Goal: Information Seeking & Learning: Understand process/instructions

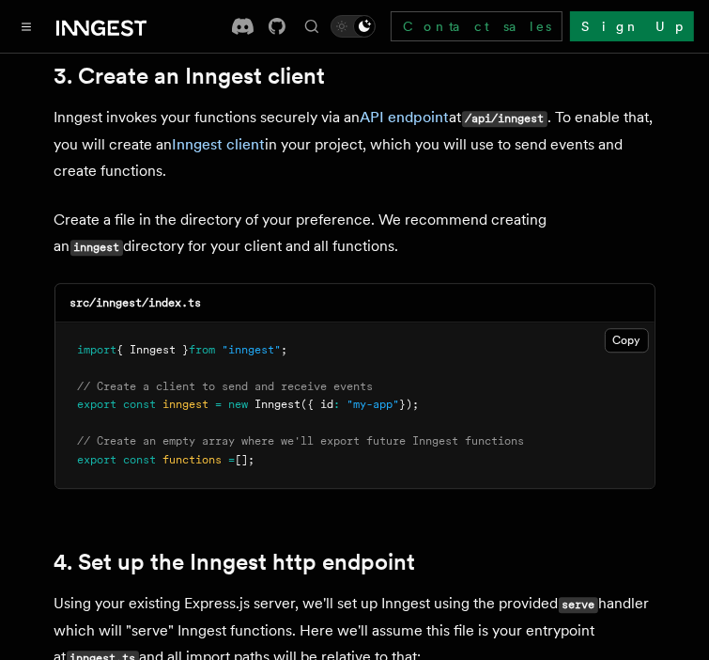
scroll to position [2443, 0]
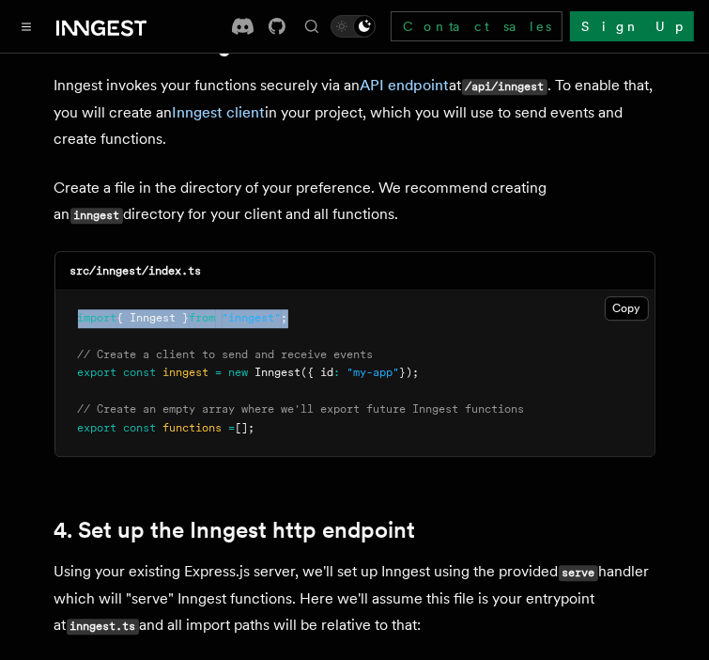
drag, startPoint x: 321, startPoint y: 292, endPoint x: 79, endPoint y: 290, distance: 242.5
click at [79, 290] on pre "import { Inngest } from "inngest" ; // Create a client to send and receive even…" at bounding box center [355, 373] width 600 height 166
copy span "import { Inngest } from "inngest" ;"
drag, startPoint x: 448, startPoint y: 351, endPoint x: 73, endPoint y: 328, distance: 375.6
click at [73, 328] on pre "import { Inngest } from "inngest" ; // Create a client to send and receive even…" at bounding box center [355, 373] width 600 height 166
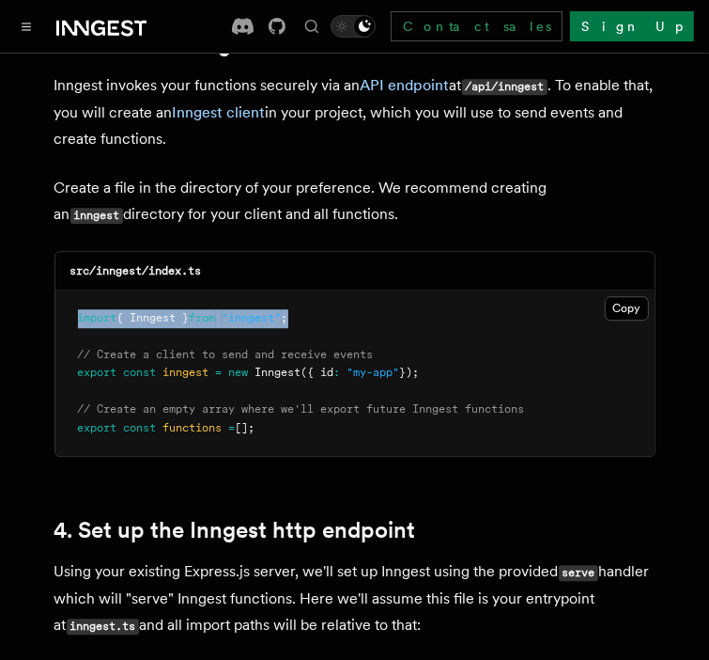
copy code "// Create a client to send and receive events export const inngest = new Innges…"
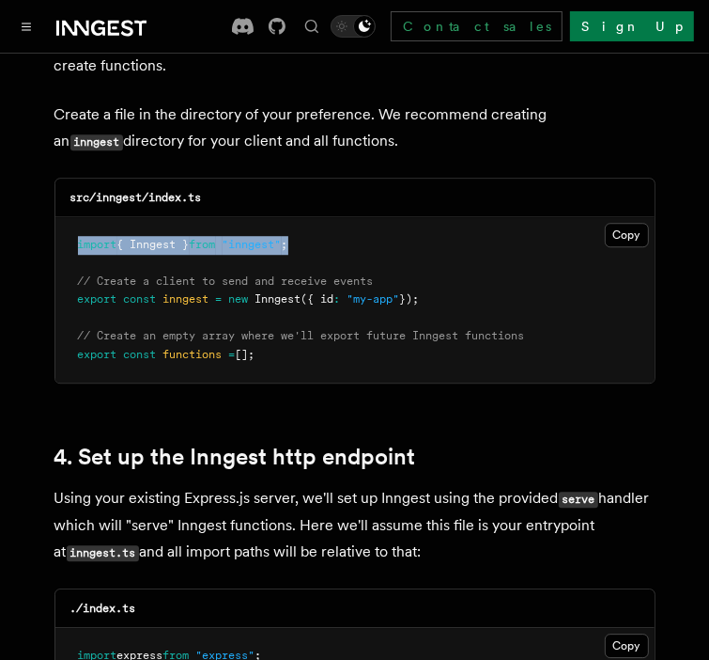
scroll to position [2537, 0]
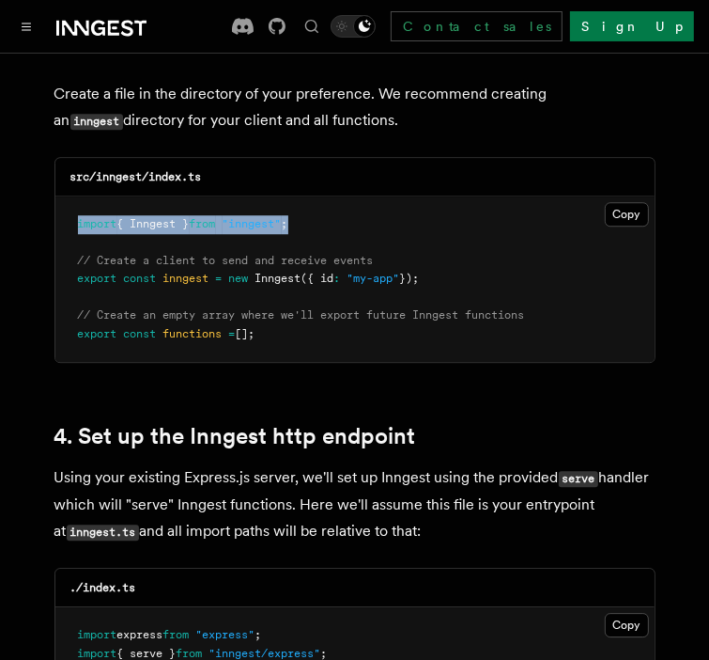
drag, startPoint x: 273, startPoint y: 312, endPoint x: 69, endPoint y: 290, distance: 206.0
click at [69, 290] on pre "import { Inngest } from "inngest" ; // Create a client to send and receive even…" at bounding box center [355, 279] width 600 height 166
copy code "// Create an empty array where we'll export future Inngest functions export con…"
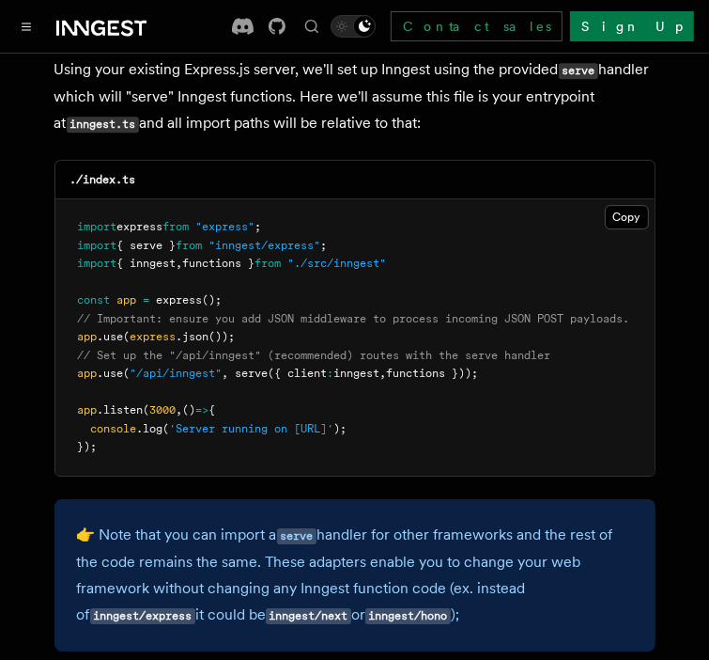
scroll to position [2913, 0]
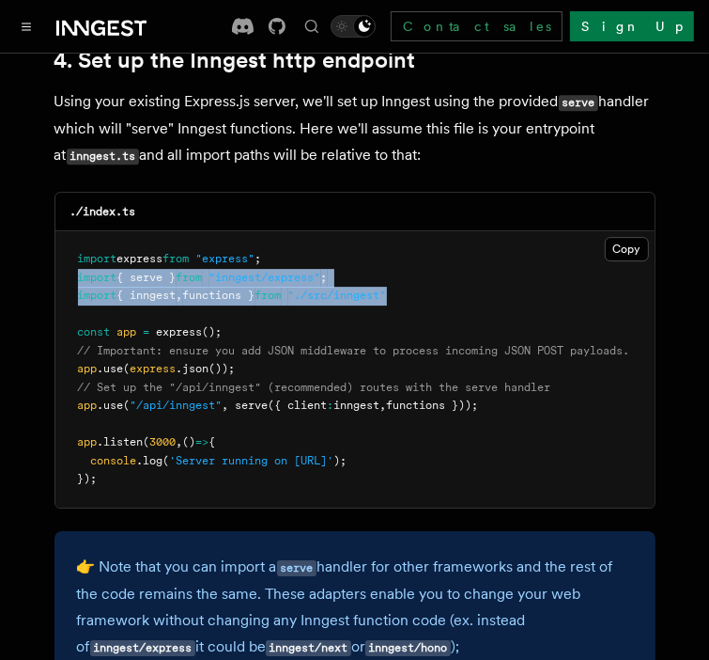
drag, startPoint x: 421, startPoint y: 272, endPoint x: 71, endPoint y: 257, distance: 349.9
click at [71, 257] on pre "import express from "express" ; import { serve } from "inngest/express" ; impor…" at bounding box center [355, 369] width 600 height 276
copy code "import { serve } from "inngest/express" ; import { inngest , functions } from "…"
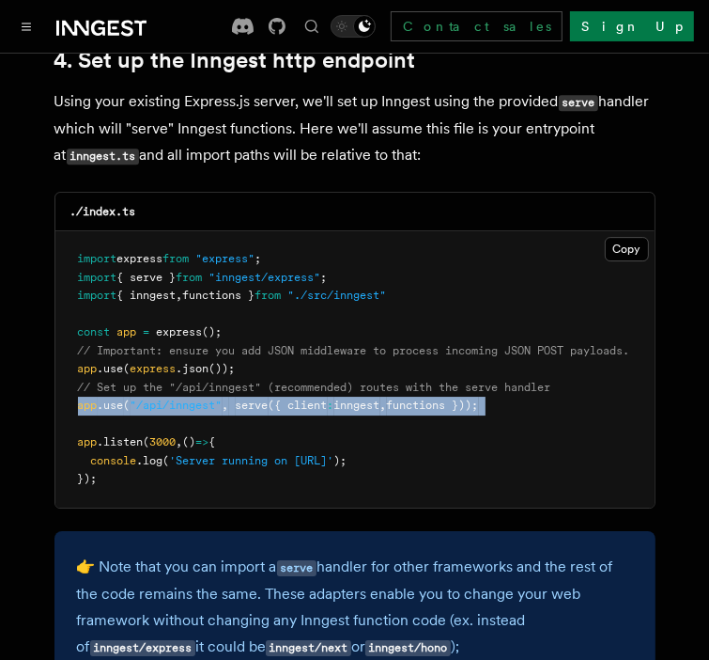
drag, startPoint x: 87, startPoint y: 403, endPoint x: 70, endPoint y: 382, distance: 27.4
click at [70, 382] on pre "import express from "express" ; import { serve } from "inngest/express" ; impor…" at bounding box center [355, 369] width 600 height 276
copy code "app .use ( "/api/inngest" , serve ({ client : inngest , functions }));"
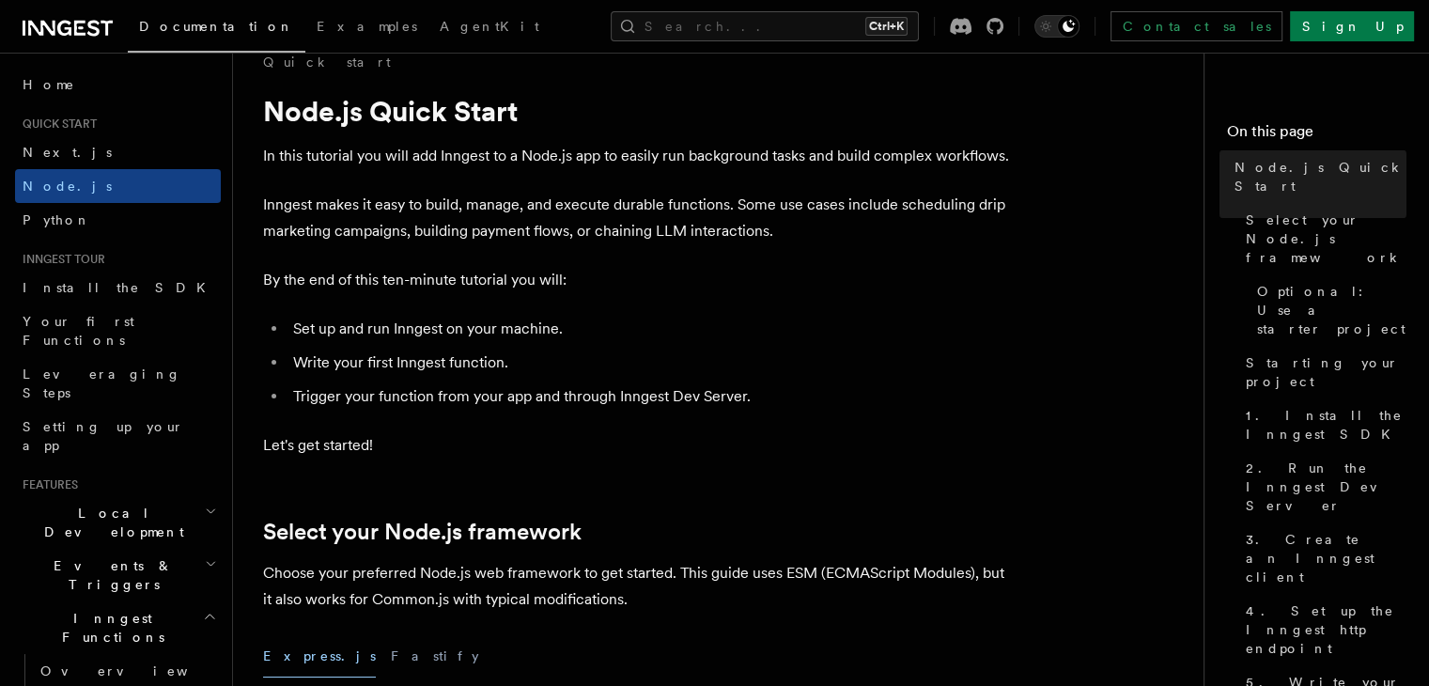
scroll to position [0, 0]
